Goal: Task Accomplishment & Management: Use online tool/utility

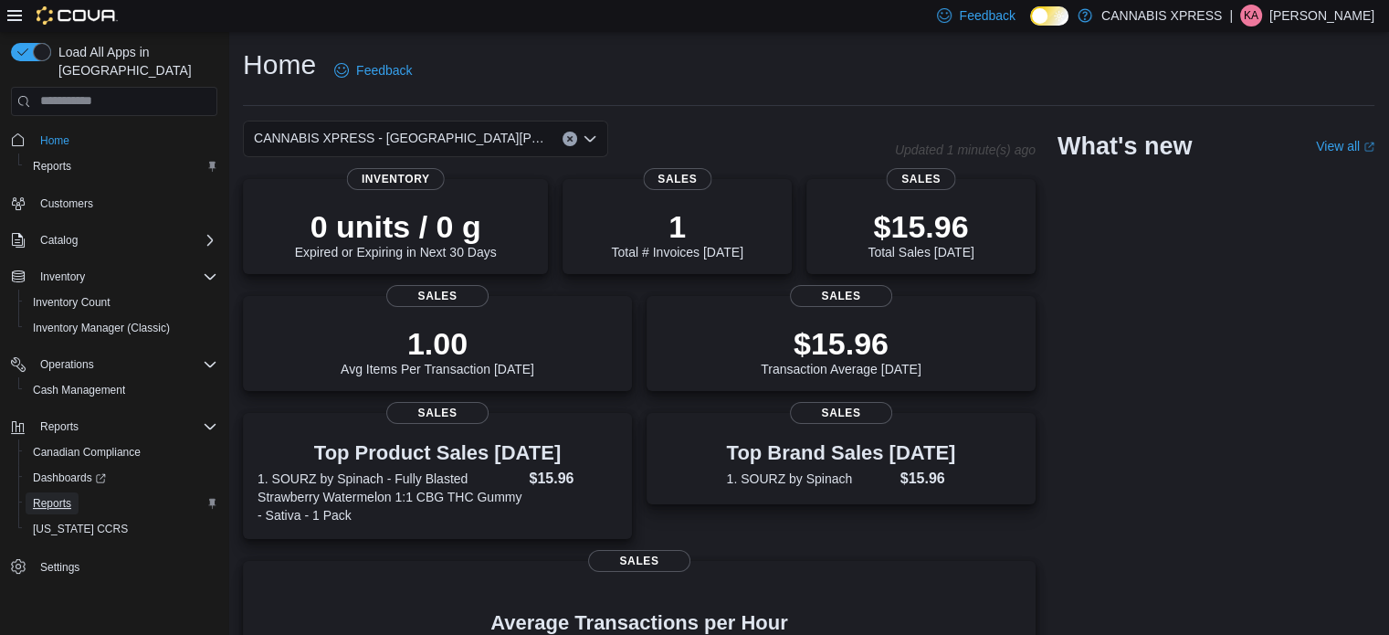
click at [60, 492] on span "Reports" at bounding box center [52, 503] width 38 height 22
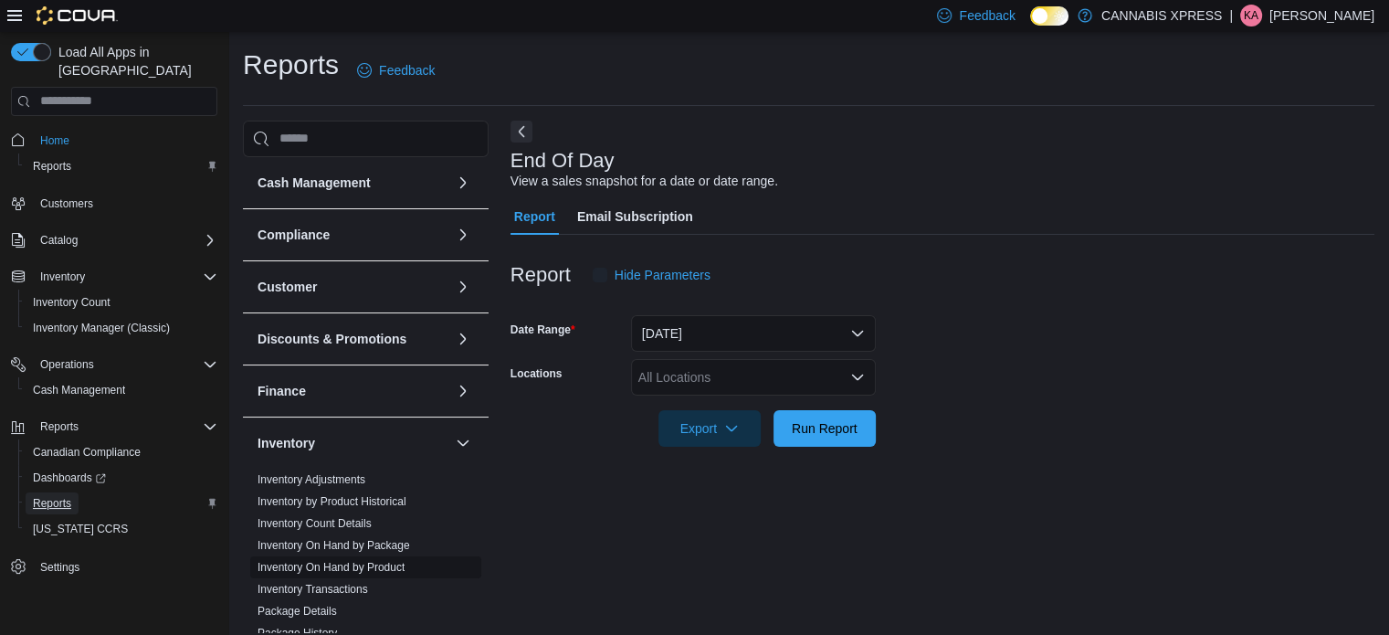
scroll to position [12, 0]
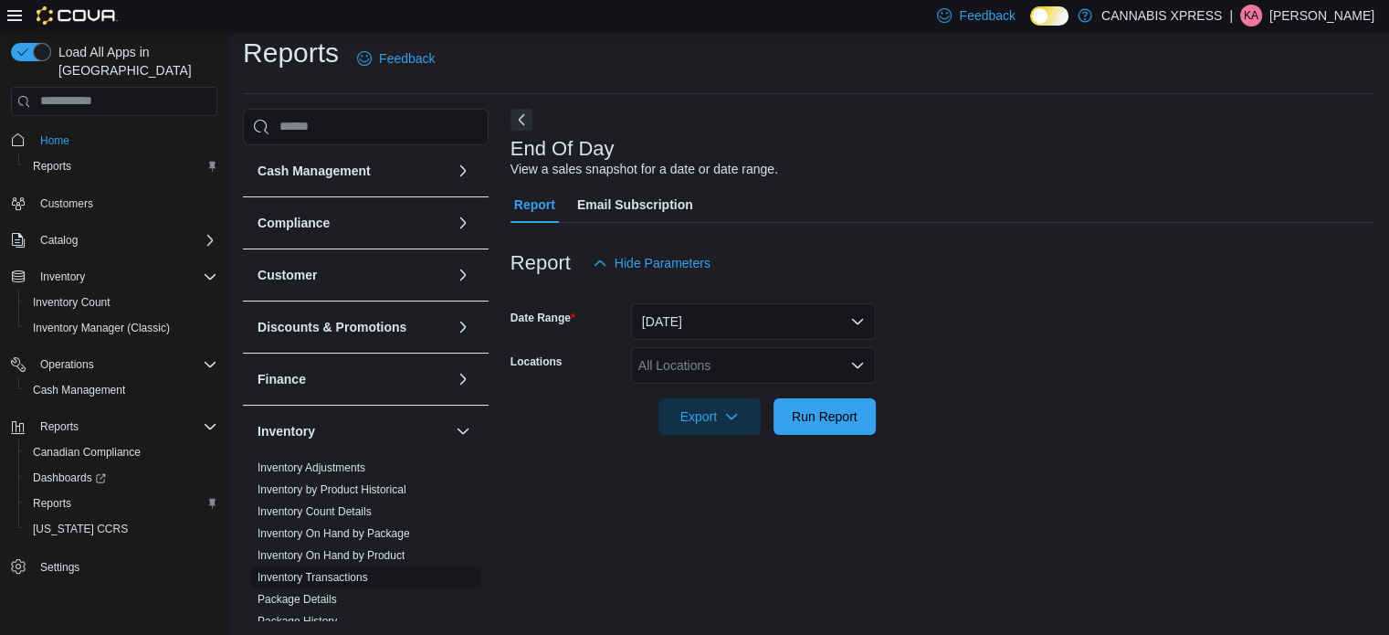
click at [321, 576] on link "Inventory Transactions" at bounding box center [313, 577] width 111 height 13
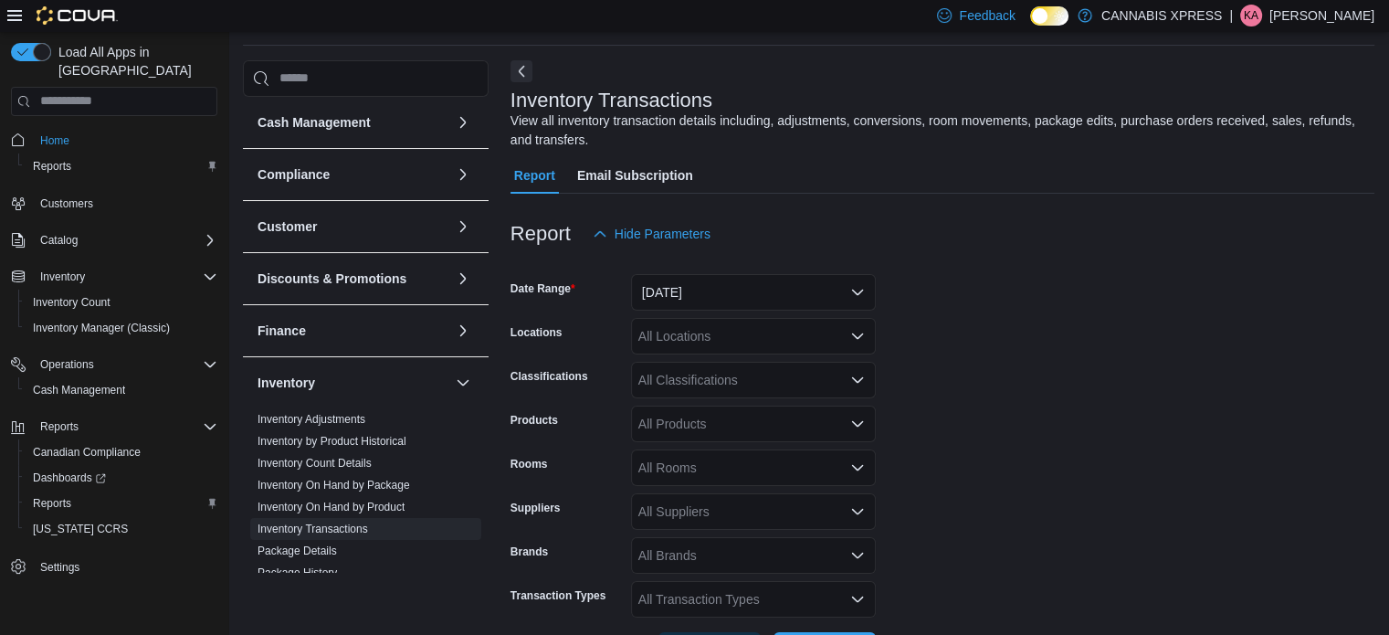
scroll to position [61, 0]
click at [726, 277] on button "[DATE]" at bounding box center [753, 291] width 245 height 37
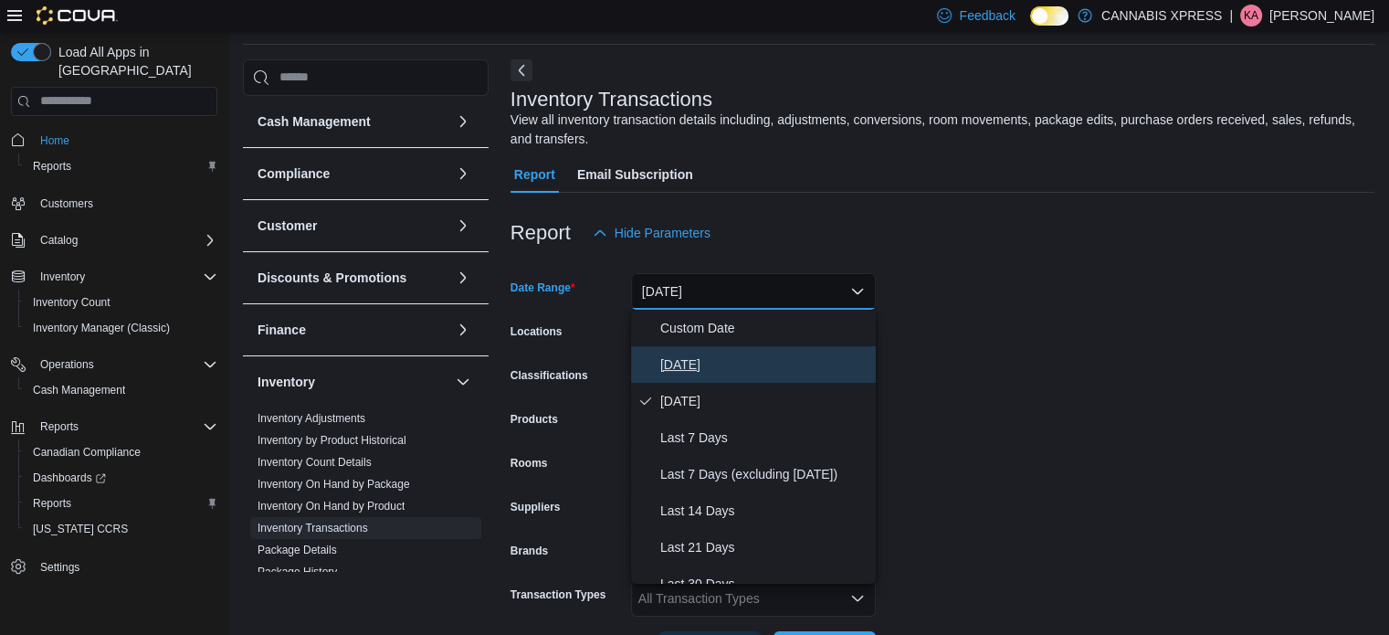
click at [690, 366] on span "[DATE]" at bounding box center [764, 364] width 208 height 22
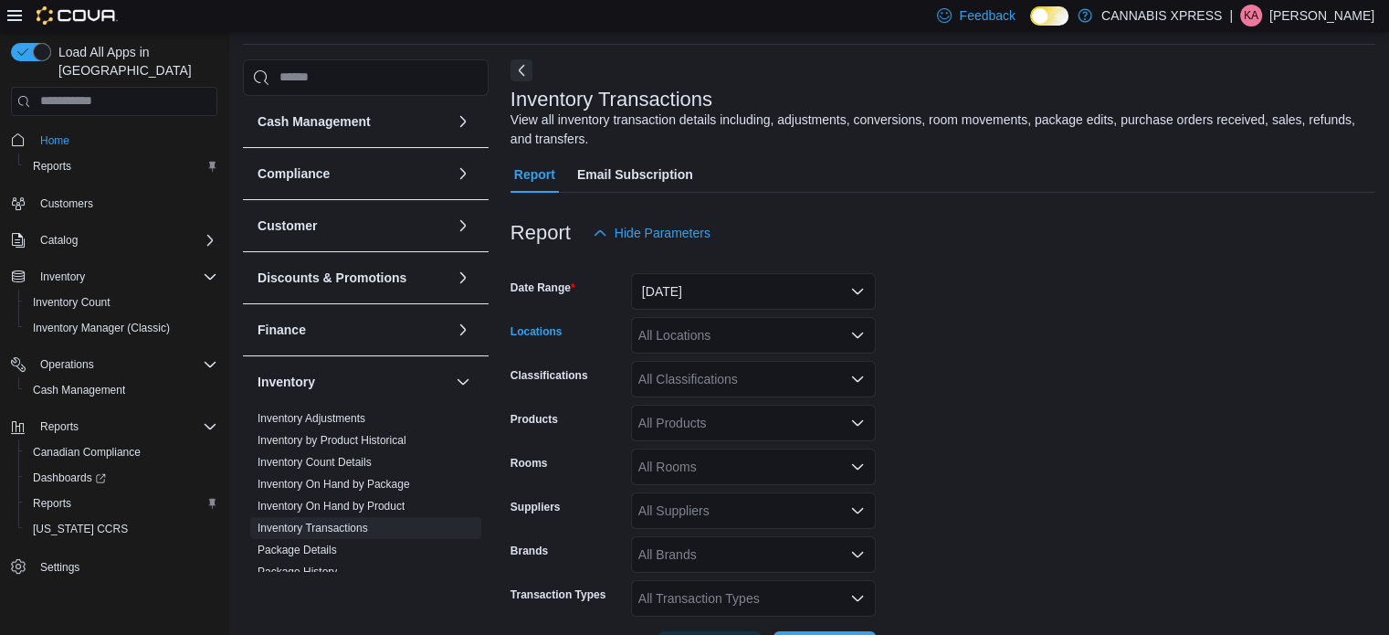
click at [718, 338] on div "All Locations" at bounding box center [753, 335] width 245 height 37
type input "**"
click at [742, 372] on span "CANNABIS XPRESS - [GEOGRAPHIC_DATA][PERSON_NAME] ([GEOGRAPHIC_DATA])" at bounding box center [928, 366] width 516 height 18
click at [974, 508] on form "Date Range [DATE] Locations CANNABIS XPRESS - [GEOGRAPHIC_DATA][PERSON_NAME] (C…" at bounding box center [942, 459] width 864 height 416
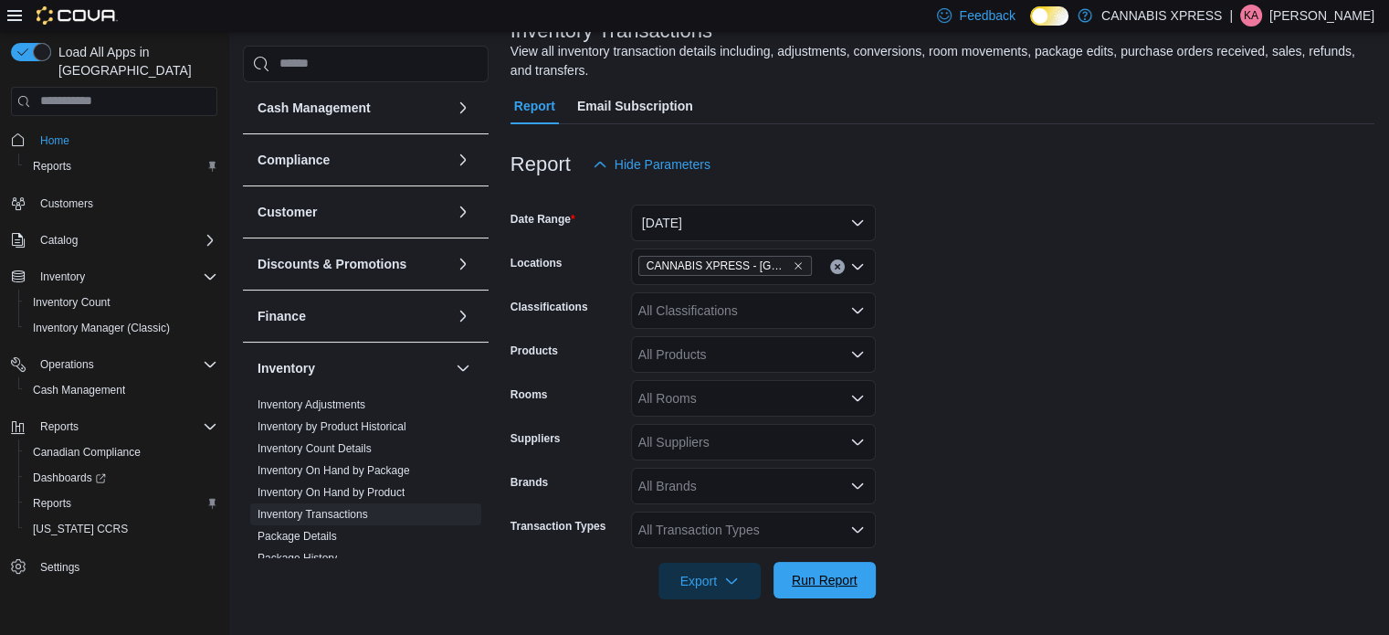
click at [841, 594] on span "Run Report" at bounding box center [824, 580] width 80 height 37
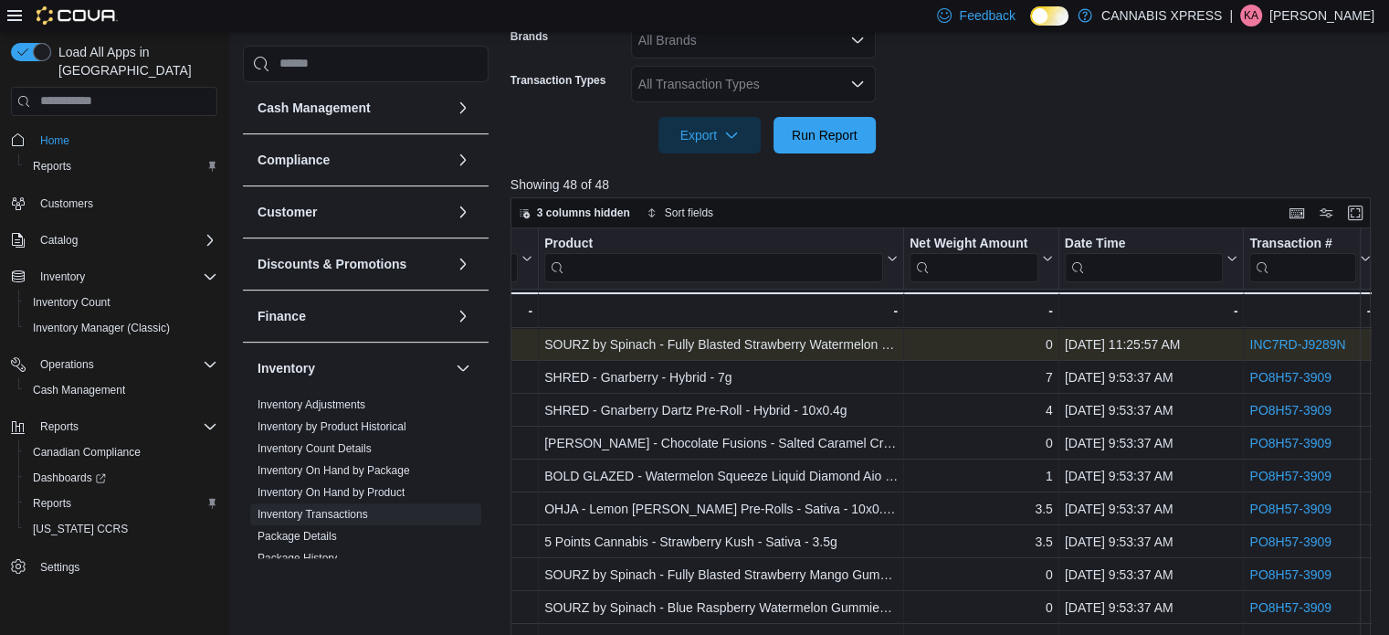
scroll to position [0, 584]
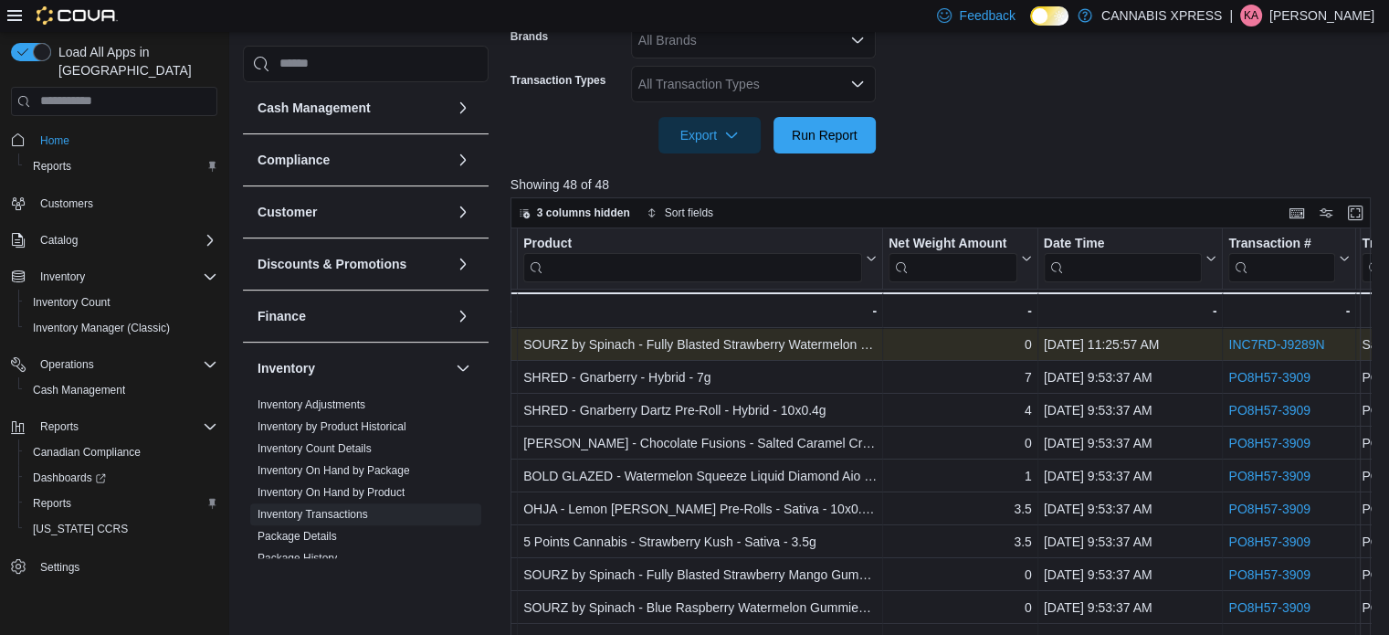
click at [1287, 338] on link "INC7RD-J9289N" at bounding box center [1276, 344] width 96 height 15
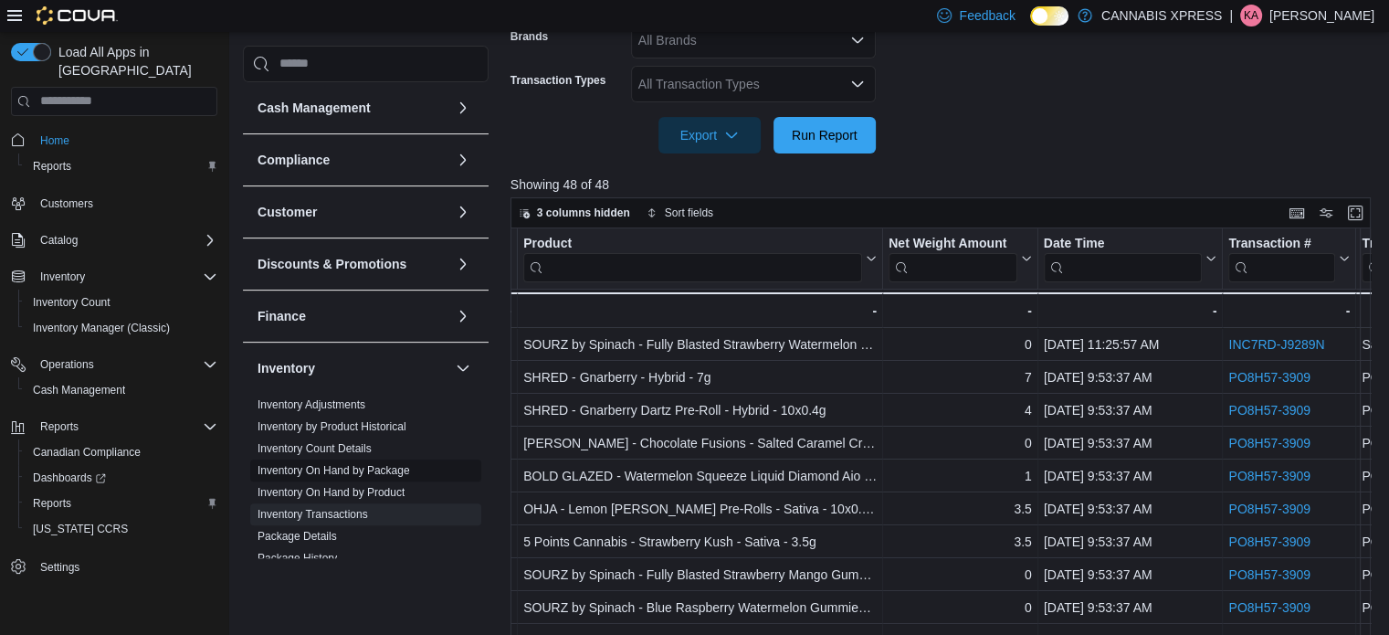
scroll to position [749, 0]
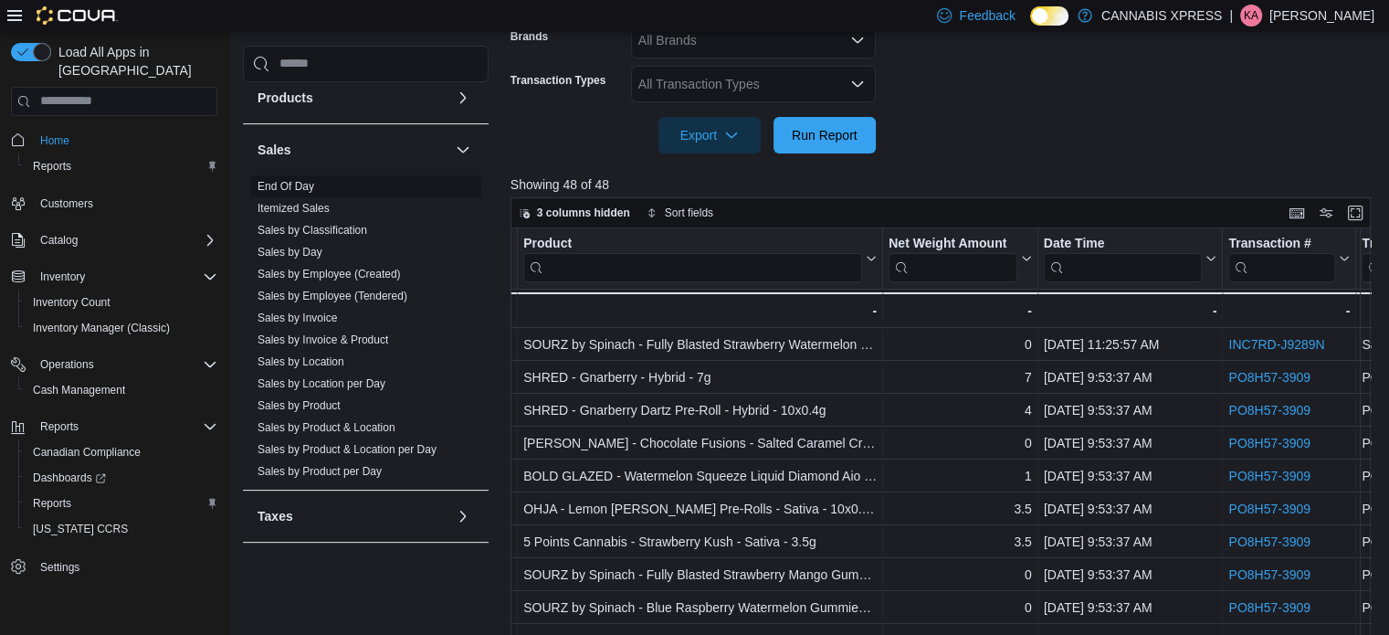
click at [301, 182] on link "End Of Day" at bounding box center [286, 186] width 57 height 13
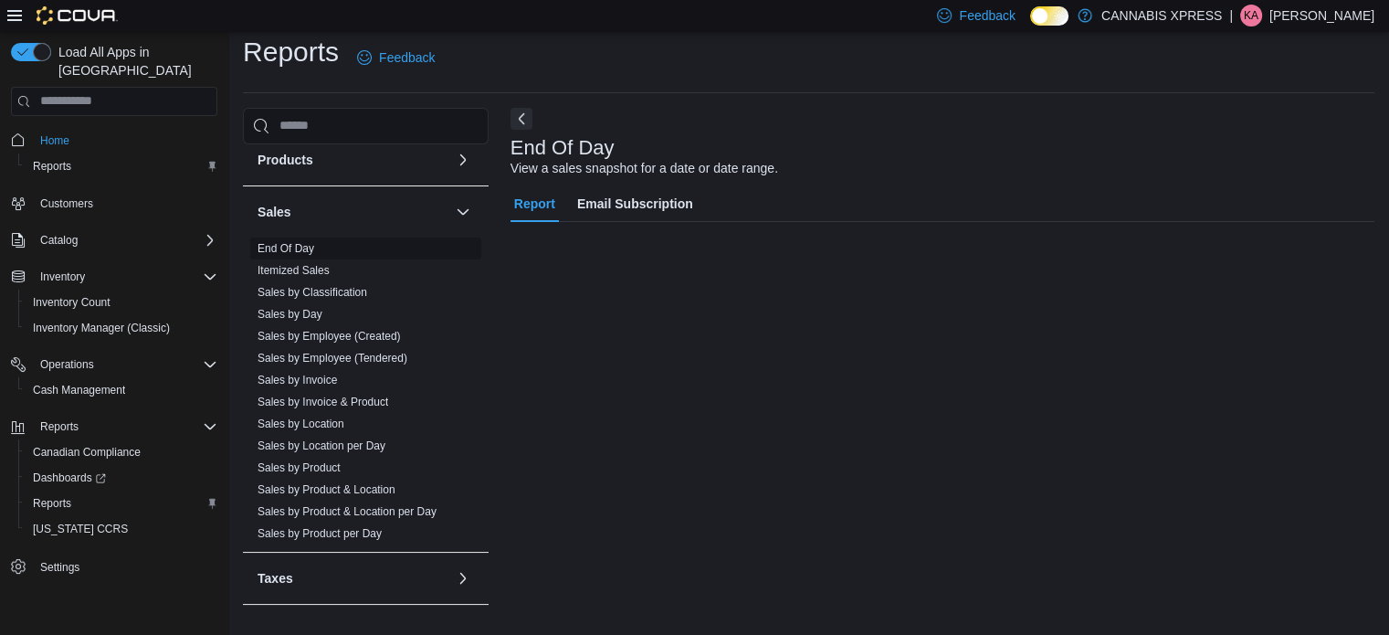
scroll to position [12, 0]
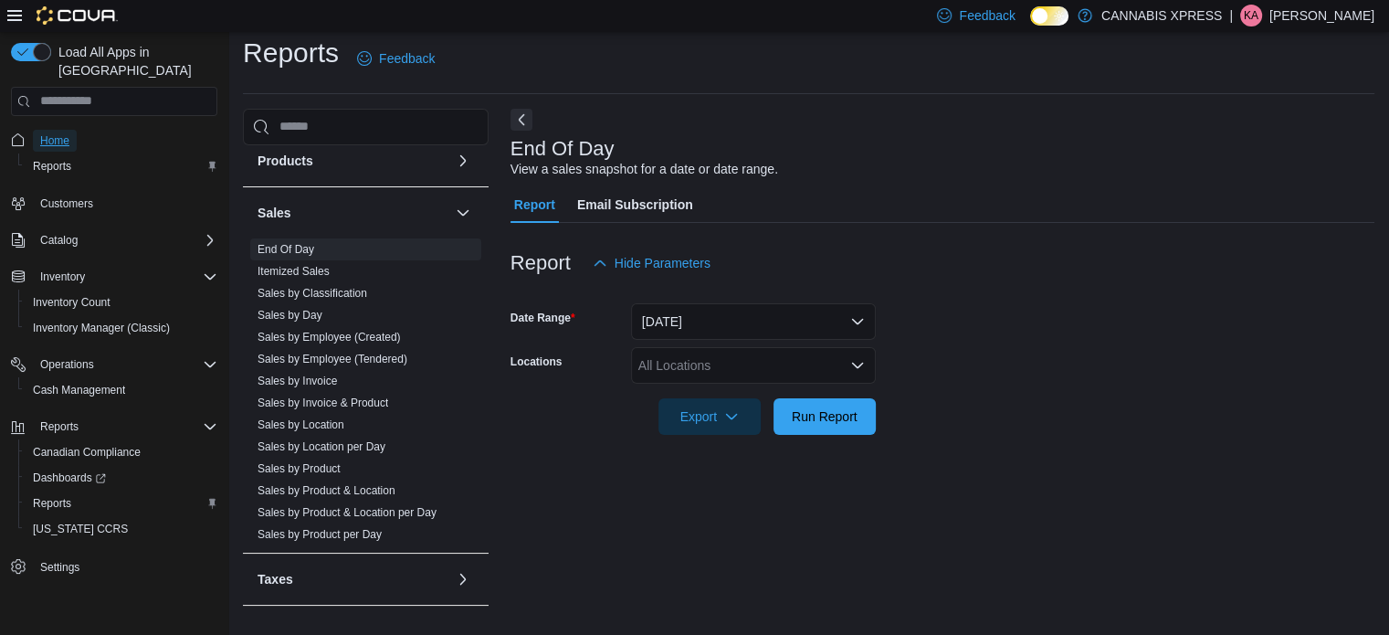
click at [57, 133] on span "Home" at bounding box center [54, 140] width 29 height 15
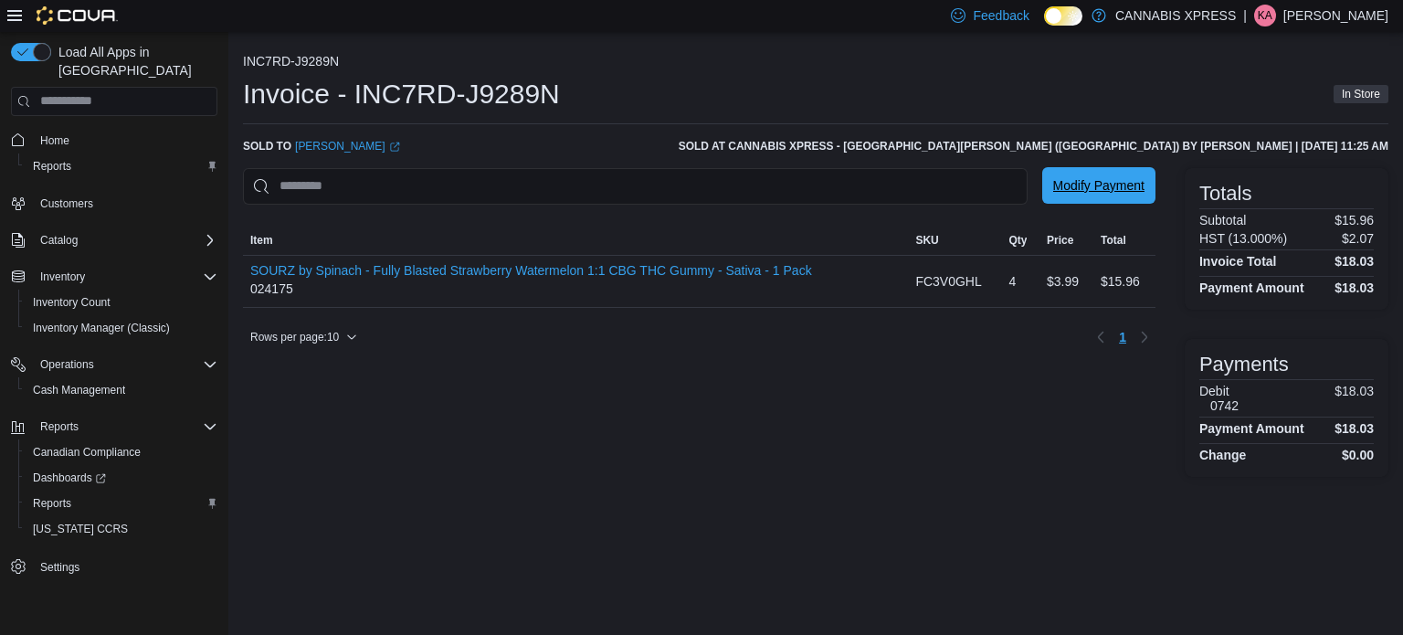
click at [1104, 193] on span "Modify Payment" at bounding box center [1098, 185] width 91 height 18
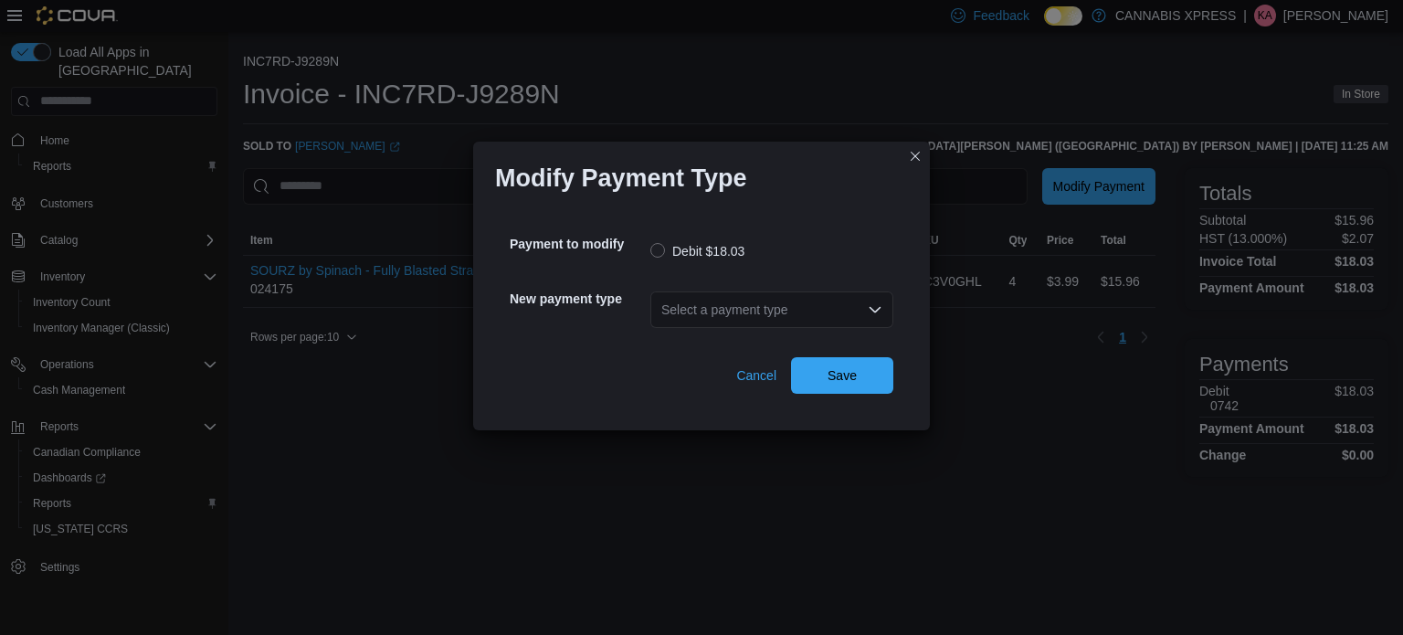
click at [727, 312] on div "Select a payment type" at bounding box center [771, 309] width 243 height 37
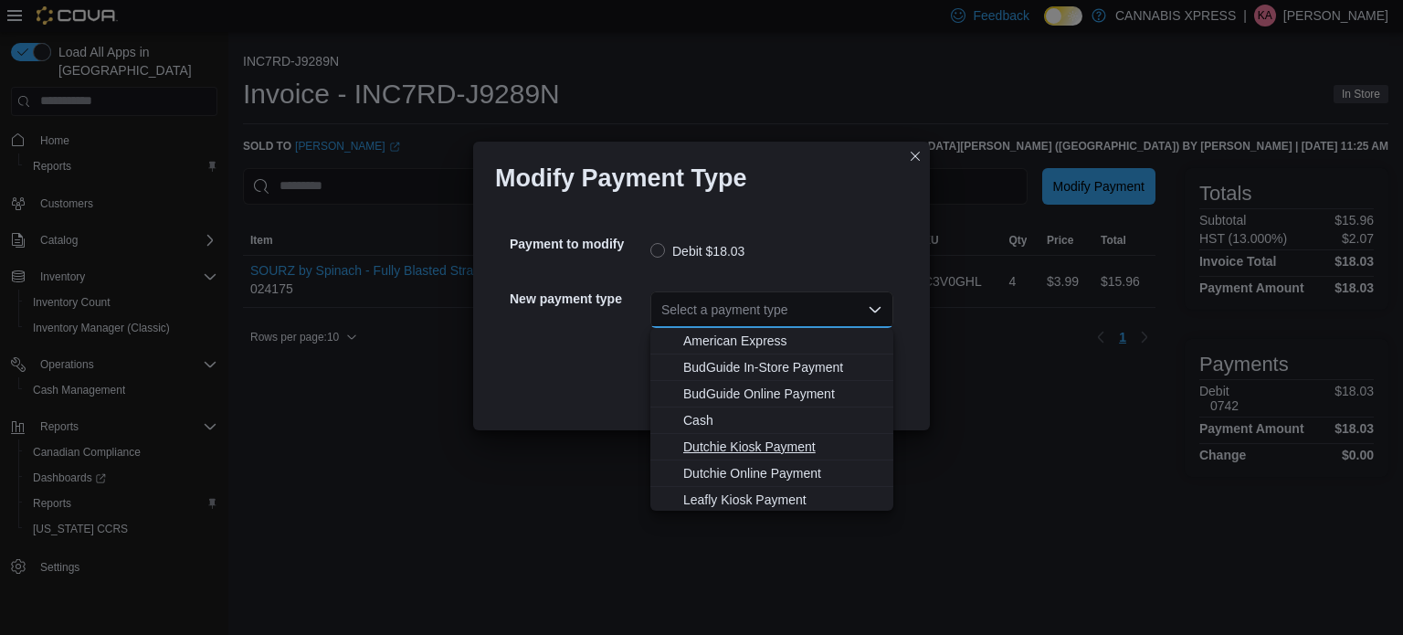
scroll to position [161, 0]
click at [701, 467] on span "Visa" at bounding box center [782, 471] width 199 height 18
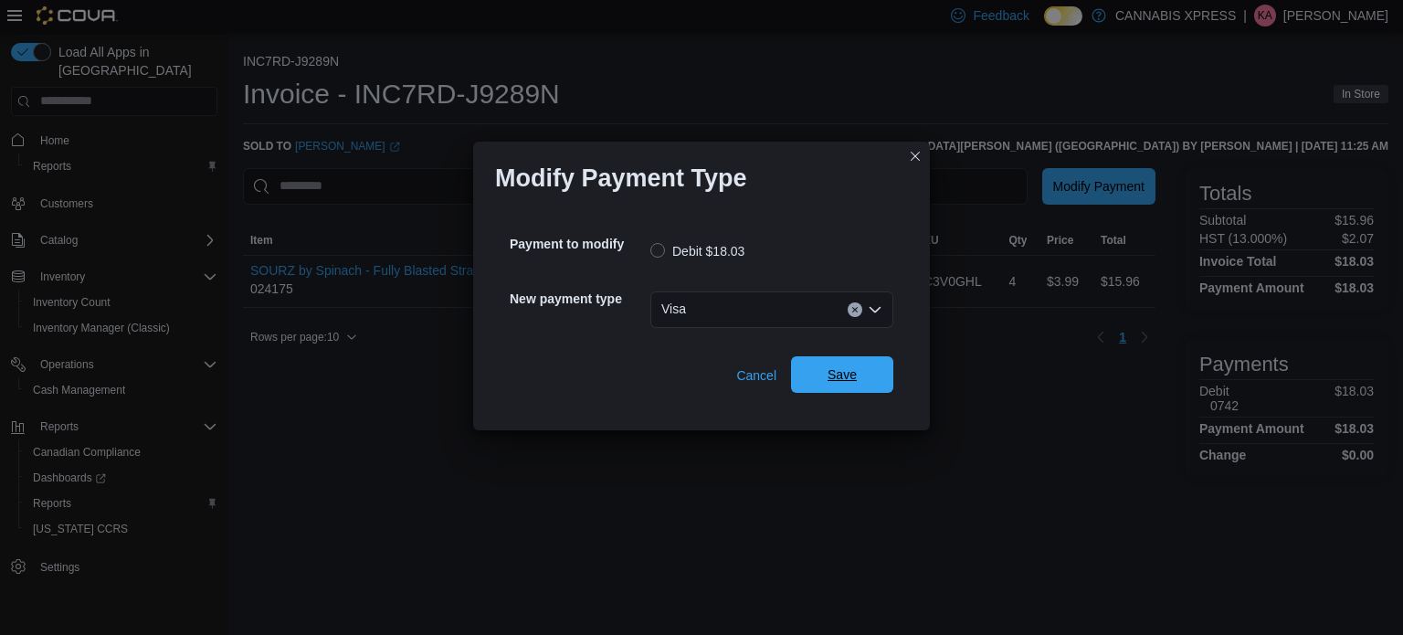
click at [831, 379] on span "Save" at bounding box center [841, 374] width 29 height 18
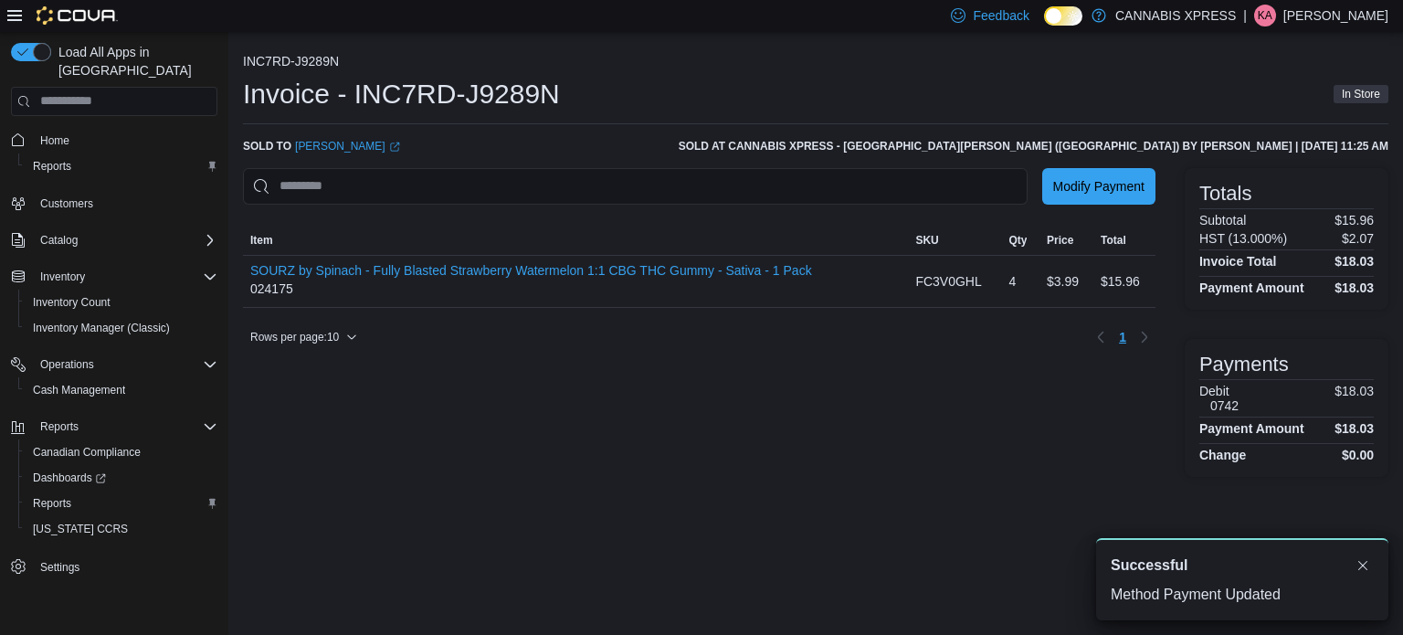
scroll to position [0, 0]
